Goal: Task Accomplishment & Management: Use online tool/utility

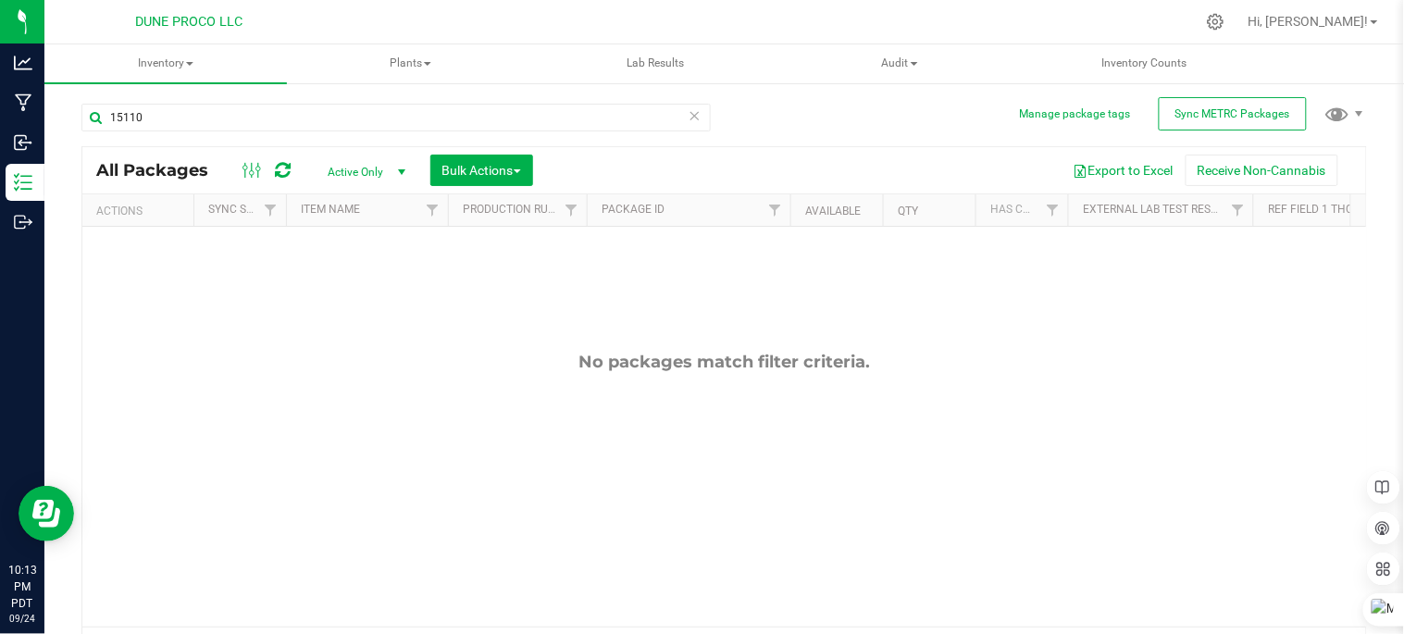
click at [689, 118] on icon at bounding box center [695, 115] width 13 height 22
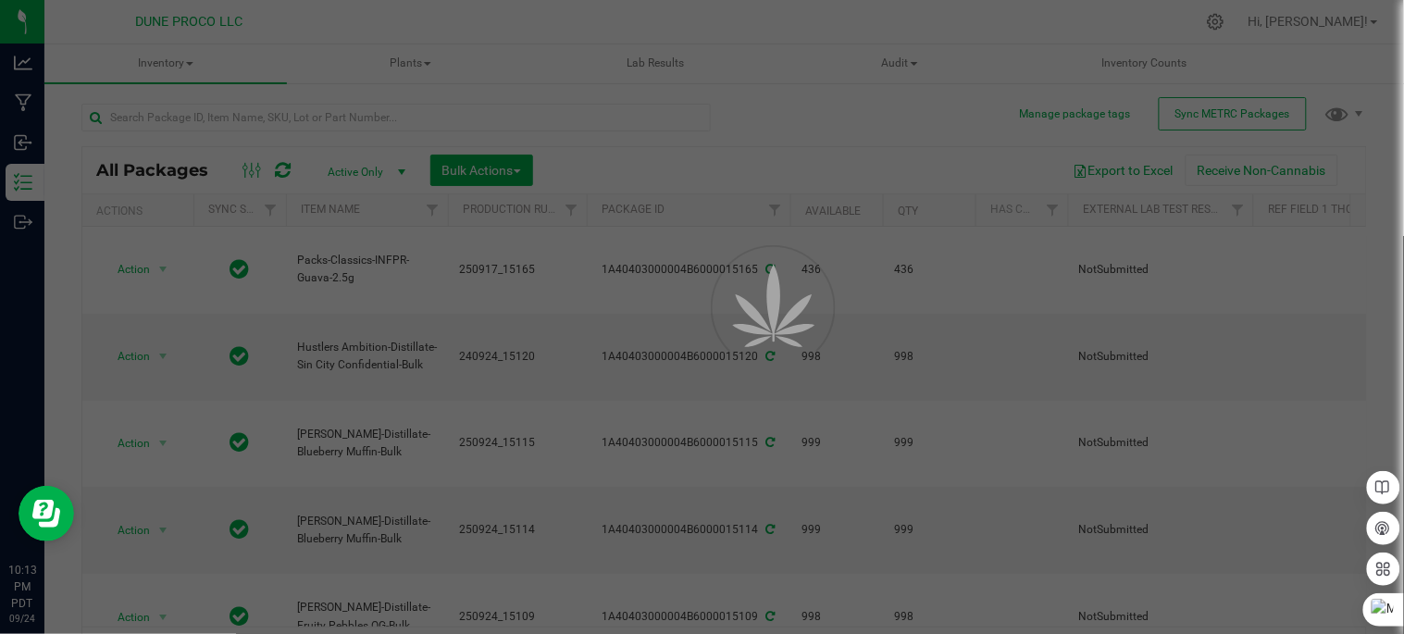
type input "[DATE]"
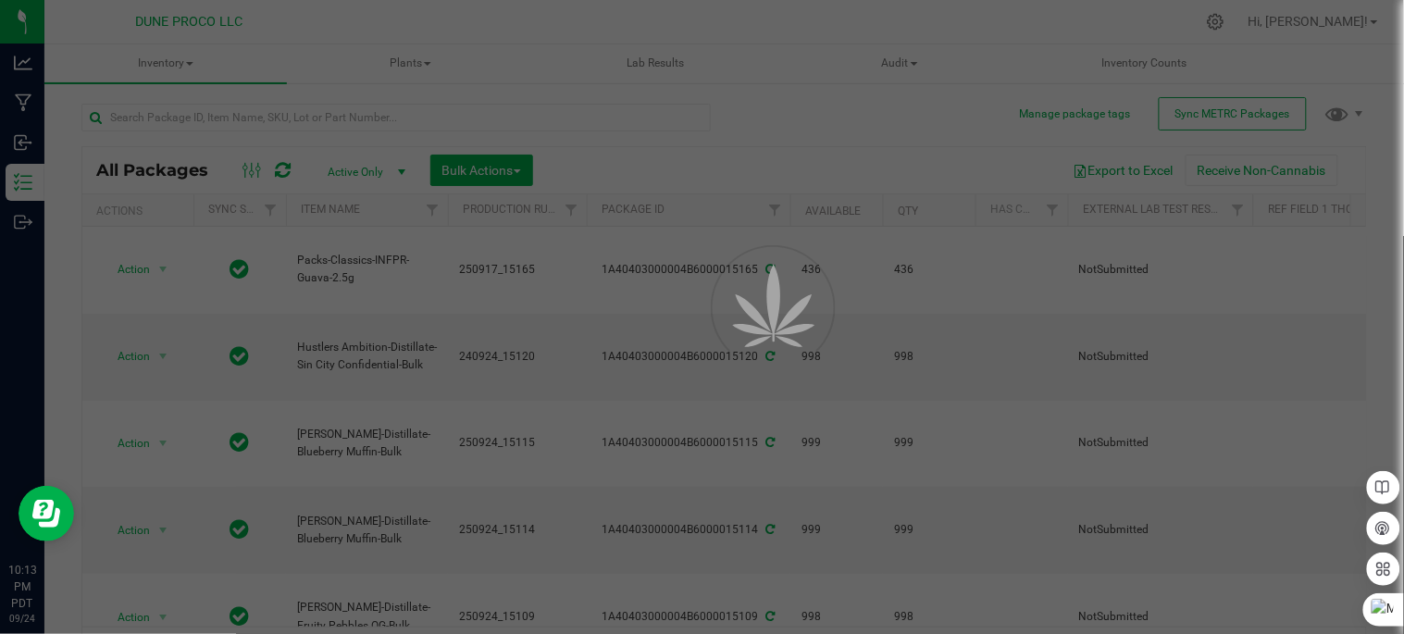
type input "[DATE]"
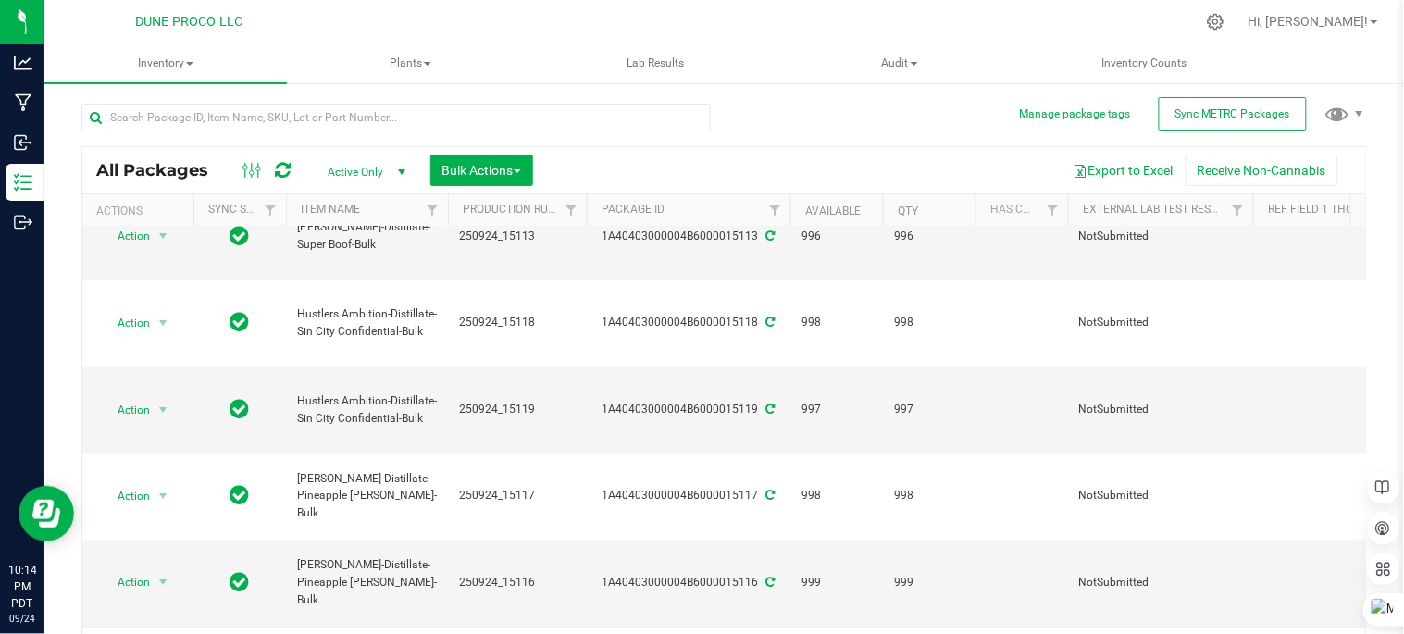
scroll to position [38, 0]
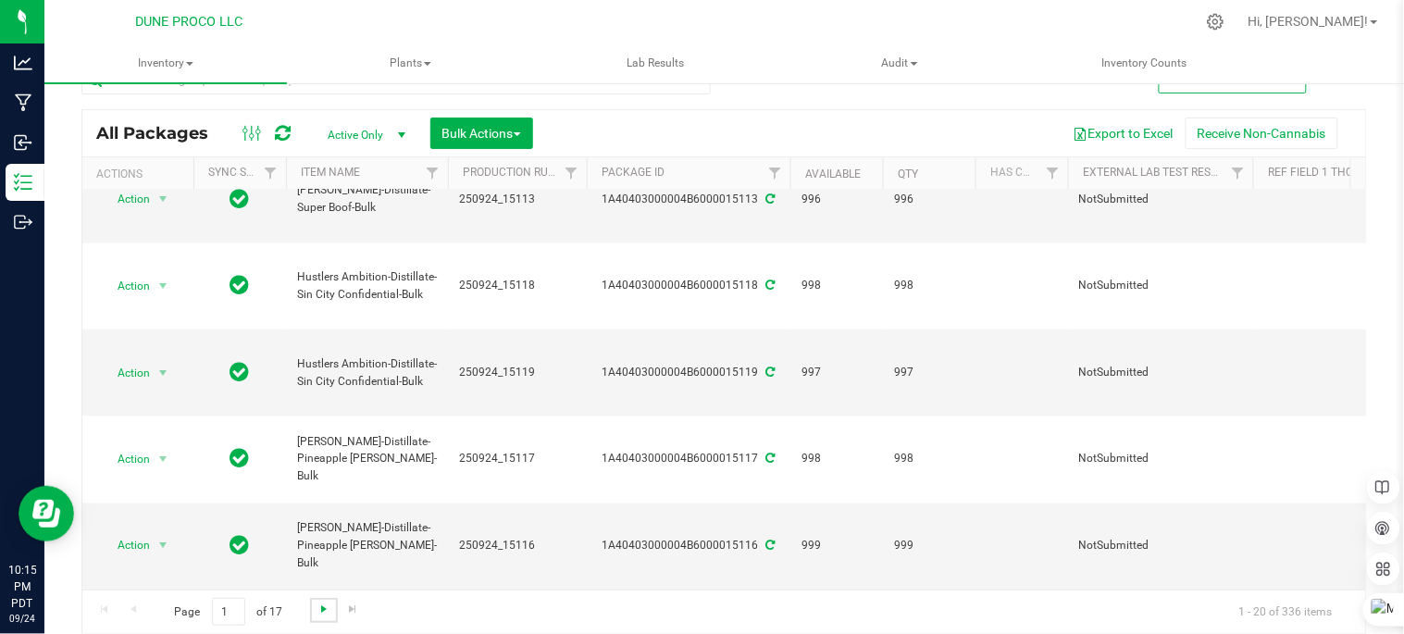
click at [324, 612] on span "Go to the next page" at bounding box center [324, 609] width 15 height 15
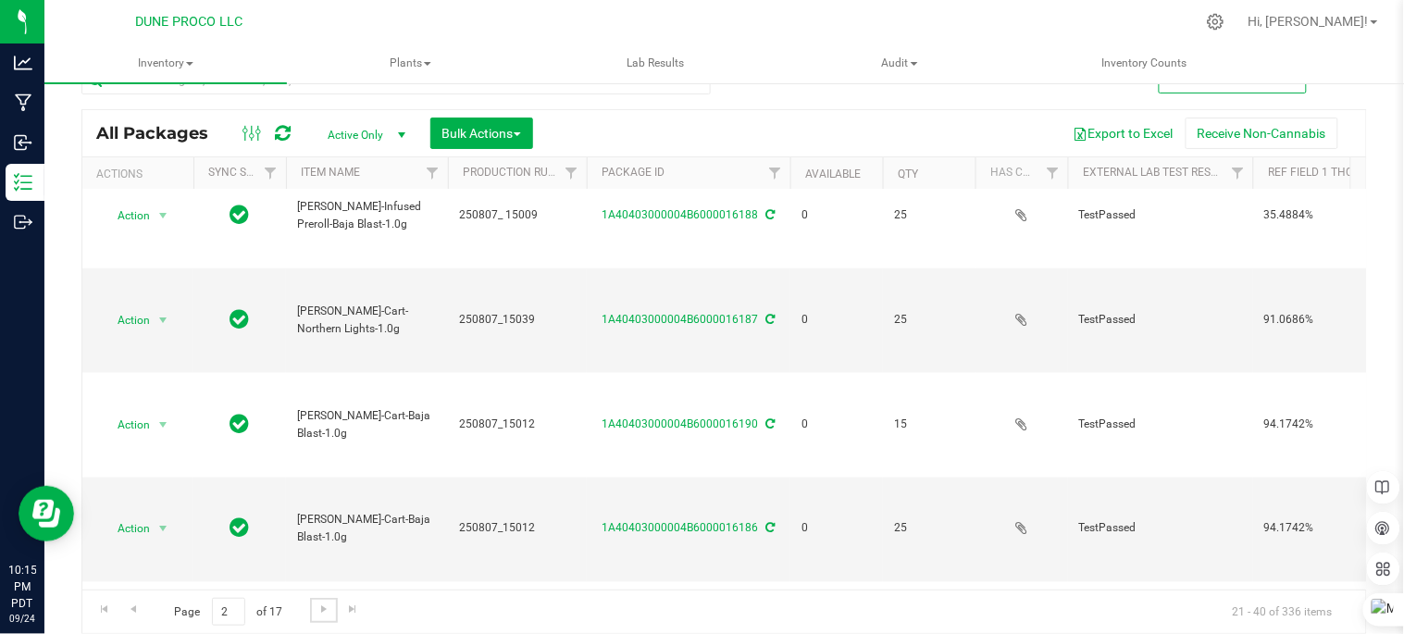
scroll to position [642, 0]
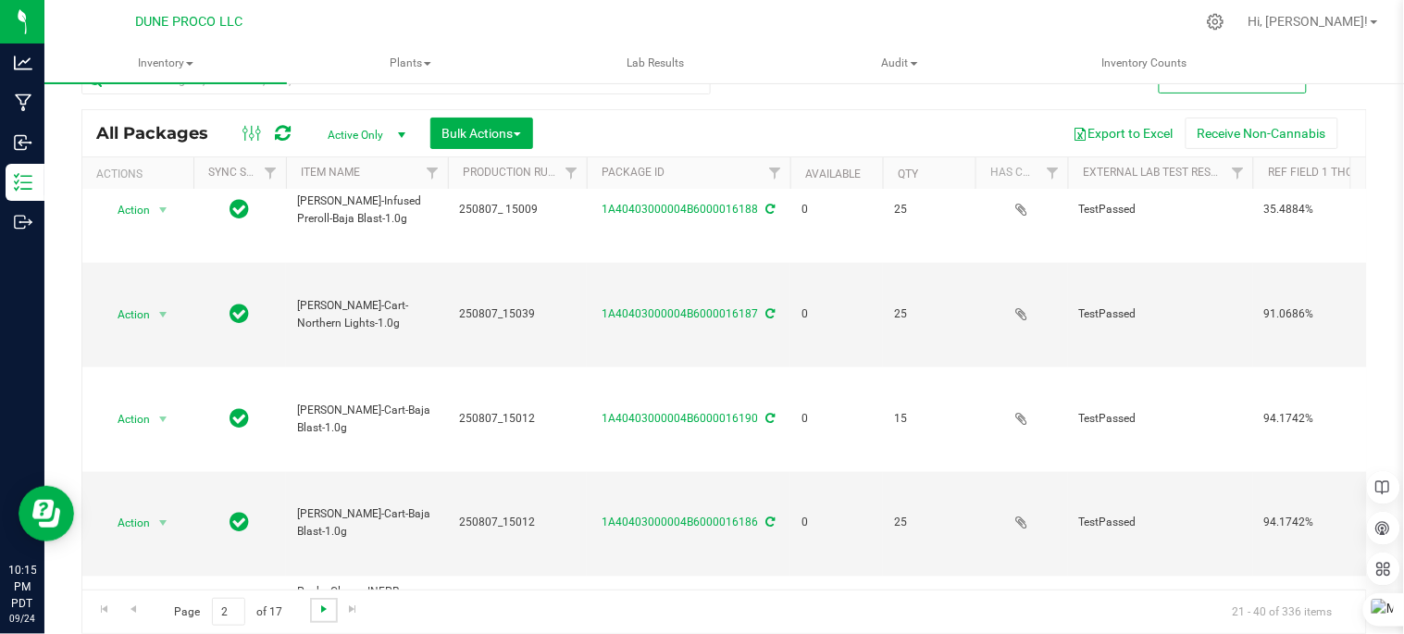
click at [324, 611] on span "Go to the next page" at bounding box center [324, 609] width 15 height 15
